Goal: Transaction & Acquisition: Book appointment/travel/reservation

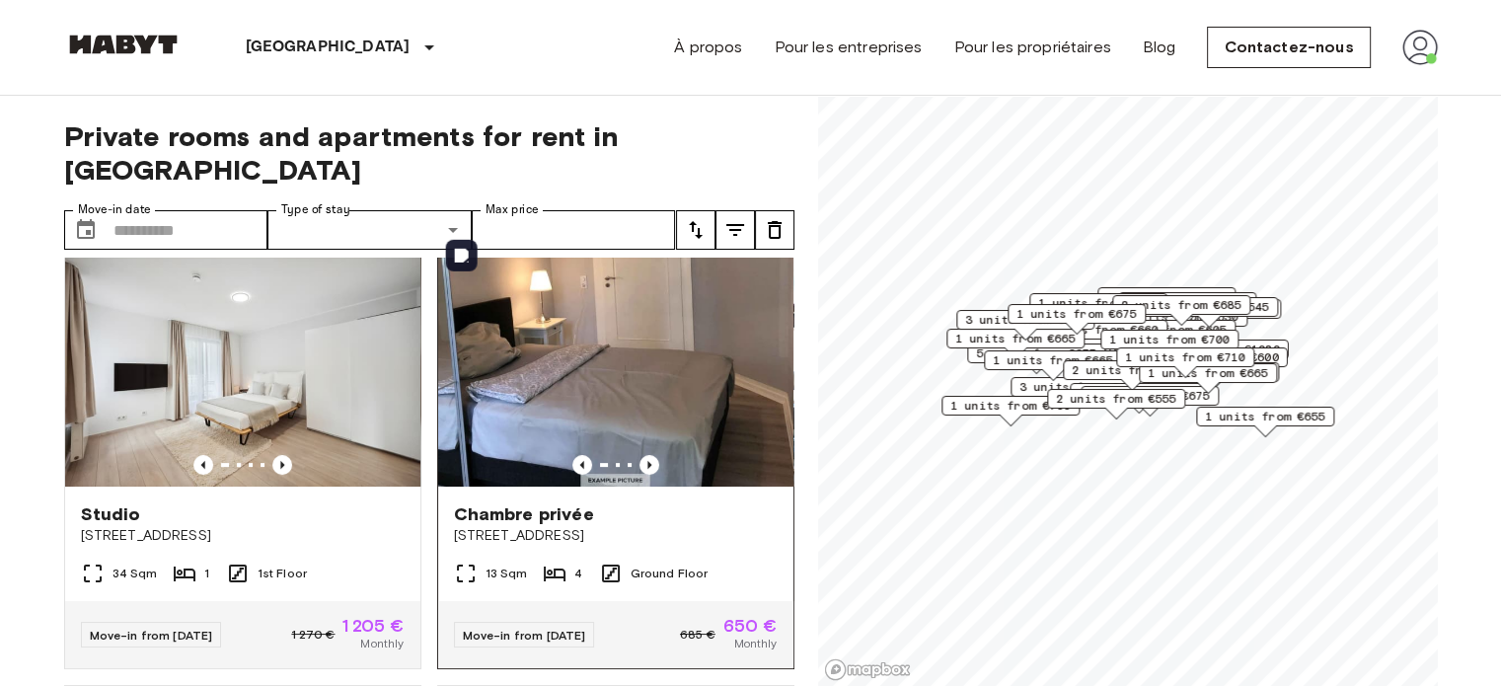
scroll to position [462, 0]
click at [651, 369] on img at bounding box center [615, 367] width 355 height 237
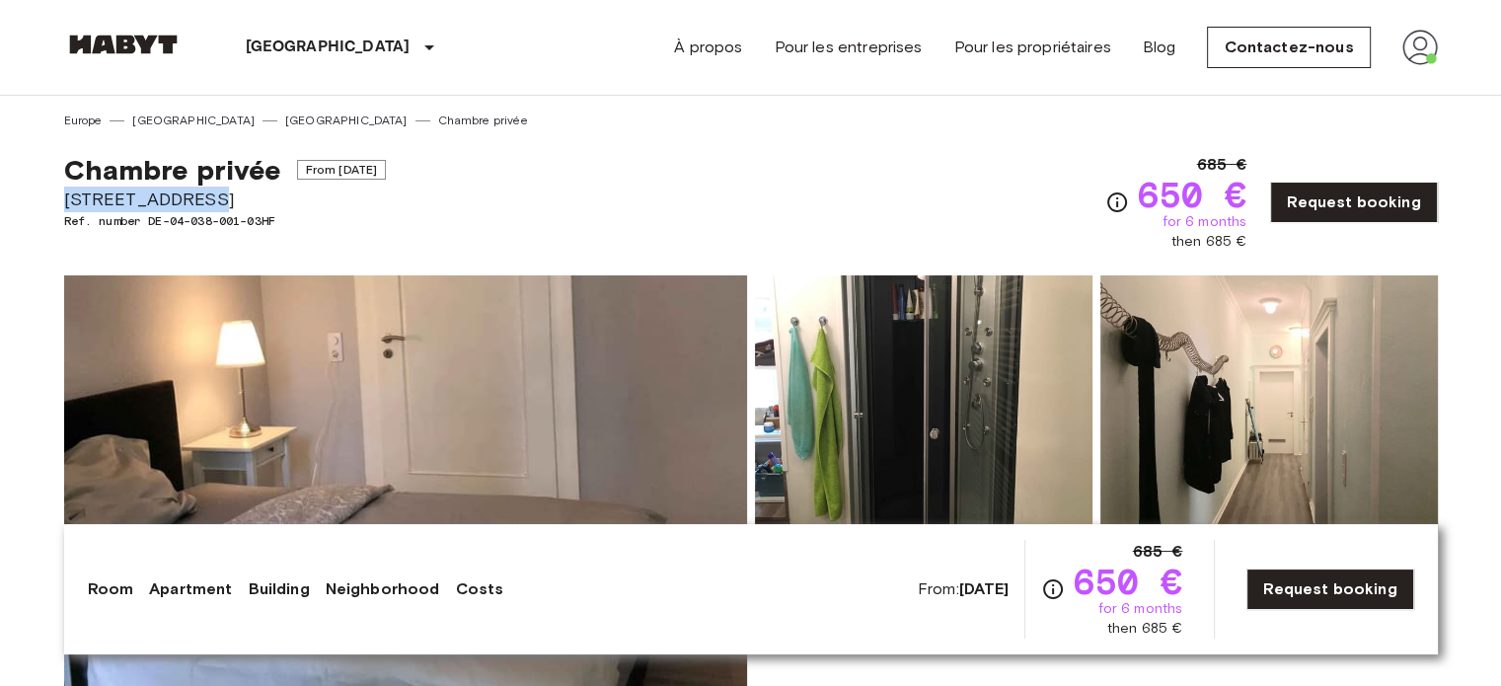
drag, startPoint x: 61, startPoint y: 197, endPoint x: 185, endPoint y: 204, distance: 124.5
copy span "Rothschildallee"
